Goal: Navigation & Orientation: Find specific page/section

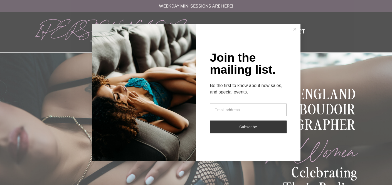
click at [295, 29] on line at bounding box center [295, 29] width 3 height 3
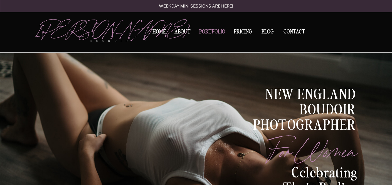
click at [211, 32] on nav "Portfolio" at bounding box center [212, 33] width 30 height 8
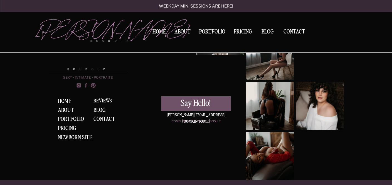
scroll to position [980, 0]
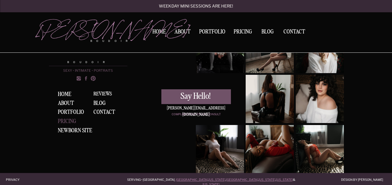
click at [70, 121] on div "Pricing" at bounding box center [68, 121] width 21 height 6
click at [67, 131] on p "NEWBORN SITE" at bounding box center [77, 130] width 38 height 5
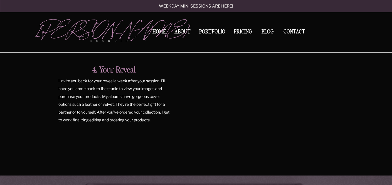
scroll to position [677, 0]
